Goal: Information Seeking & Learning: Understand process/instructions

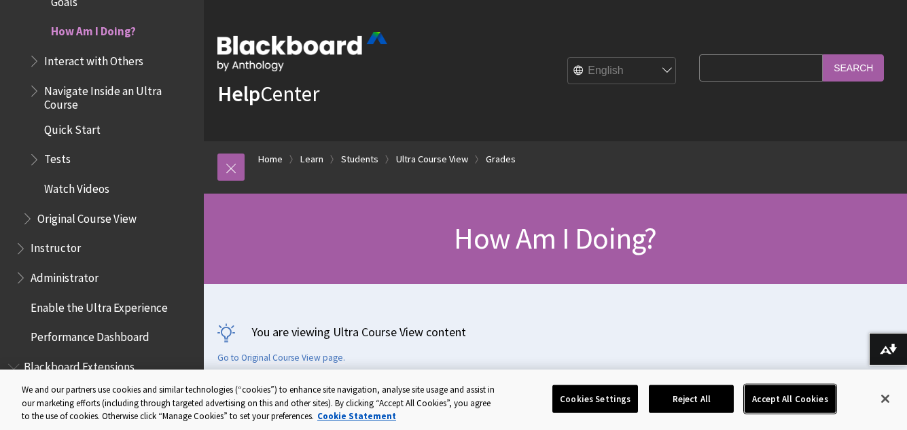
click at [764, 398] on button "Accept All Cookies" at bounding box center [790, 399] width 90 height 29
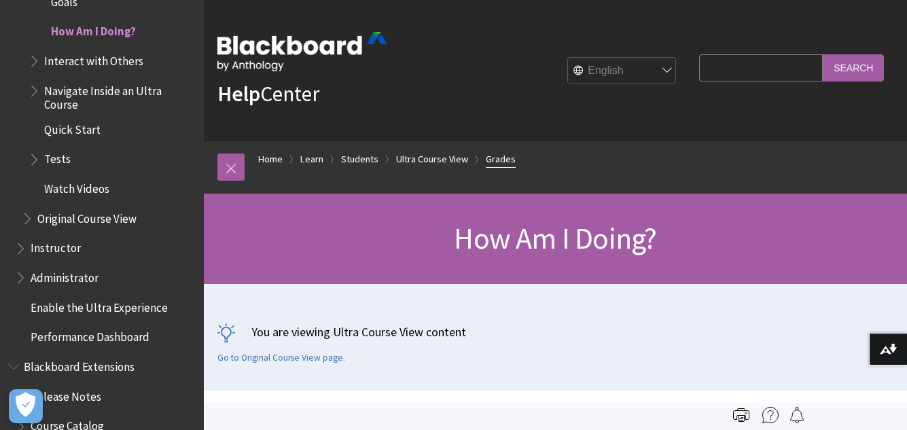
click at [498, 161] on link "Grades" at bounding box center [501, 159] width 30 height 17
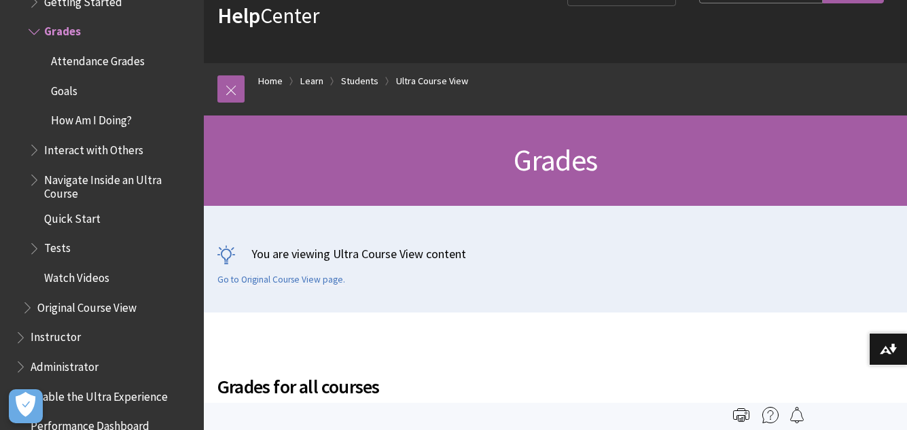
scroll to position [54, 0]
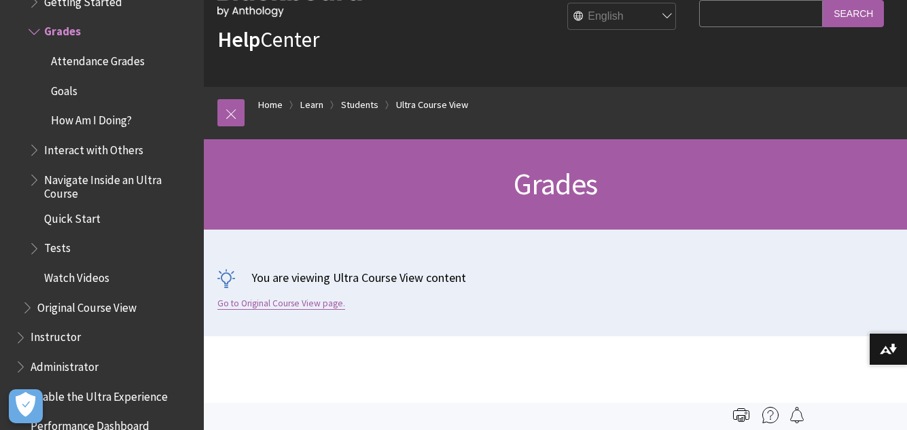
click at [275, 305] on link "Go to Original Course View page." at bounding box center [281, 304] width 128 height 12
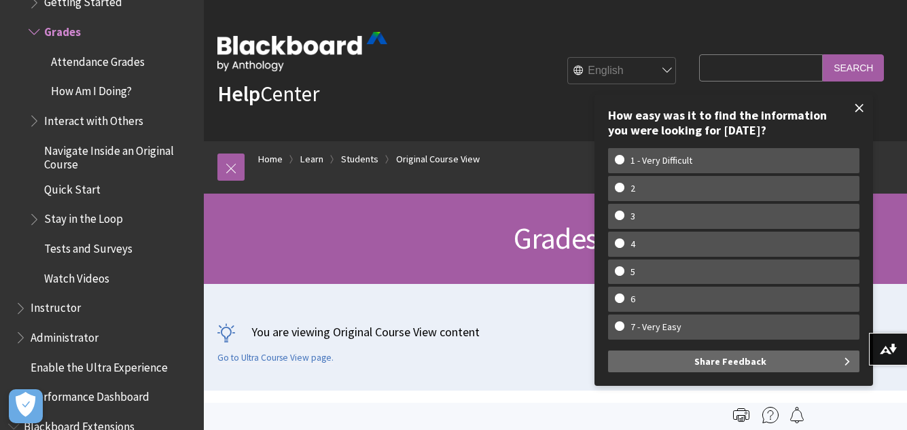
click at [860, 111] on span at bounding box center [859, 108] width 29 height 29
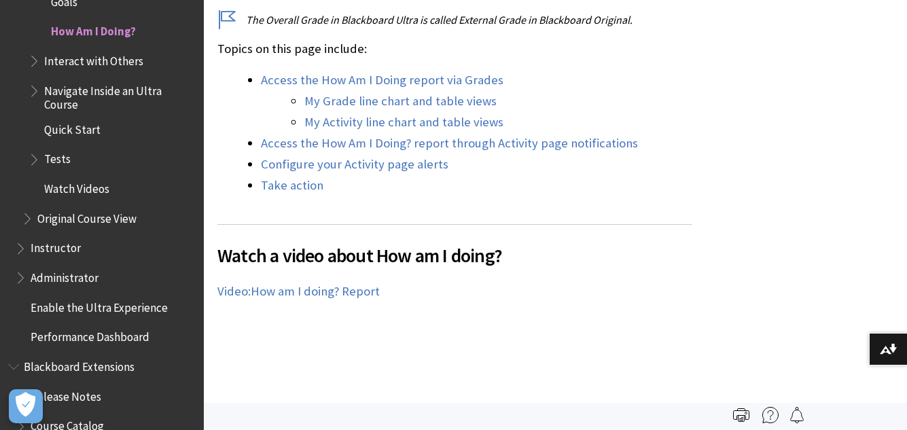
scroll to position [625, 0]
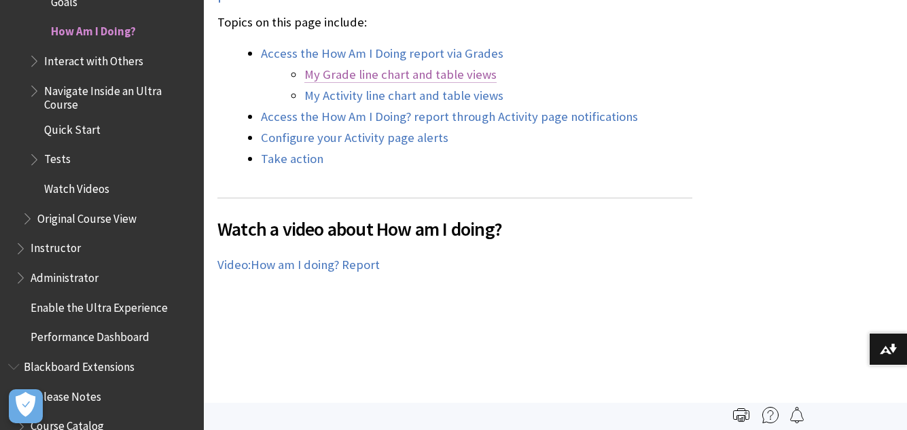
click at [424, 77] on link "My Grade line chart and table views" at bounding box center [400, 75] width 192 height 16
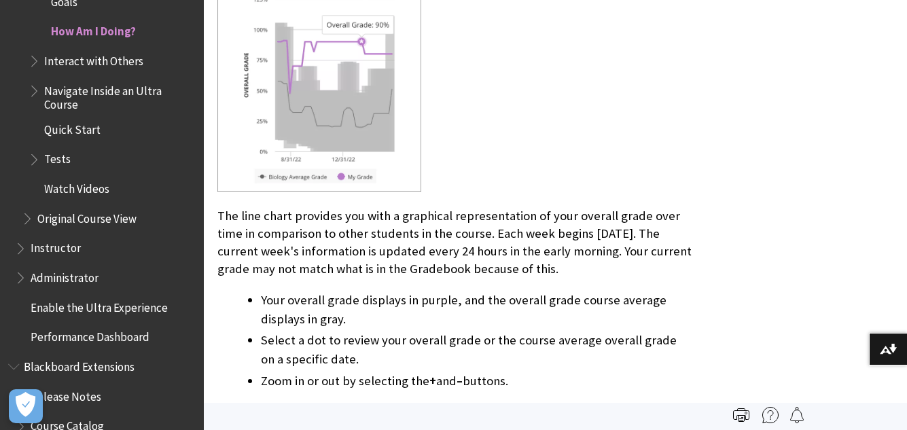
scroll to position [2036, 0]
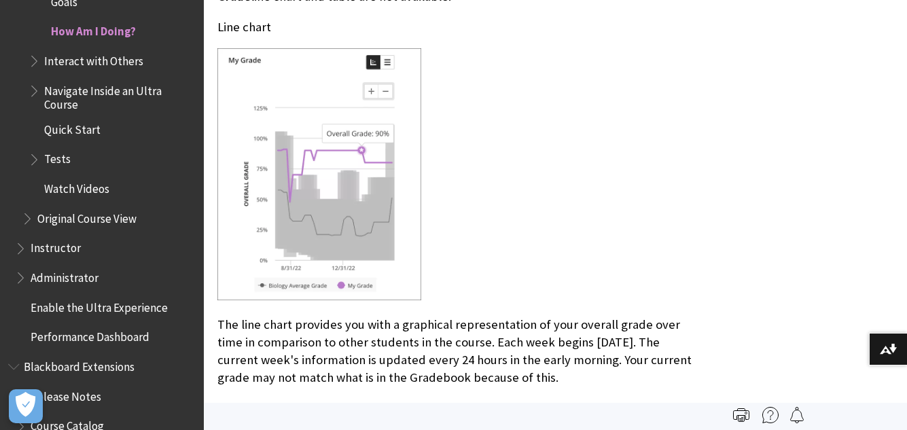
click at [109, 334] on span "Performance Dashboard" at bounding box center [90, 335] width 119 height 18
